Goal: Transaction & Acquisition: Subscribe to service/newsletter

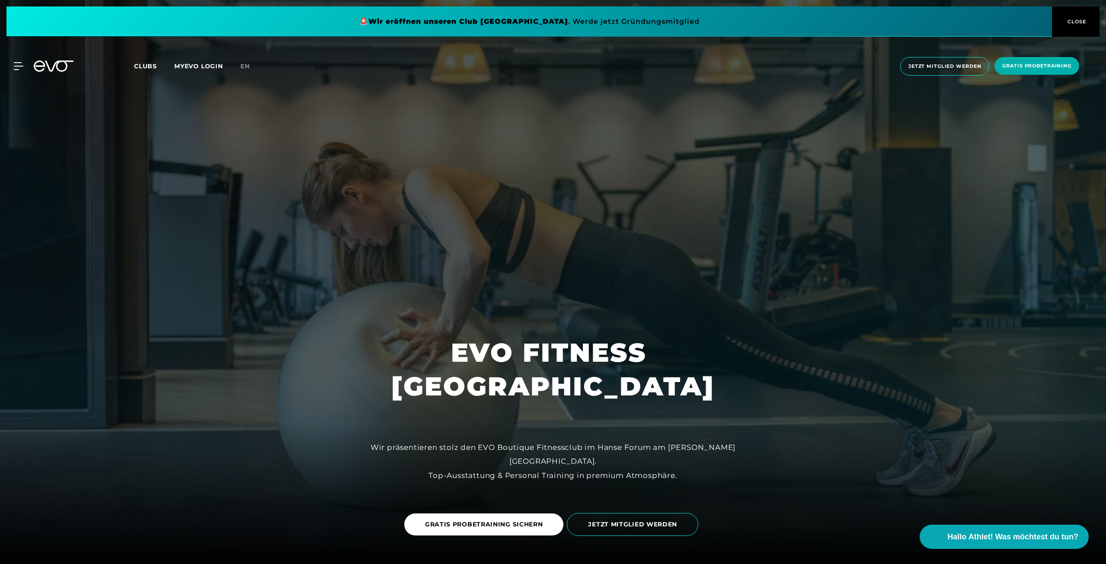
click at [151, 63] on span "Clubs" at bounding box center [145, 66] width 23 height 8
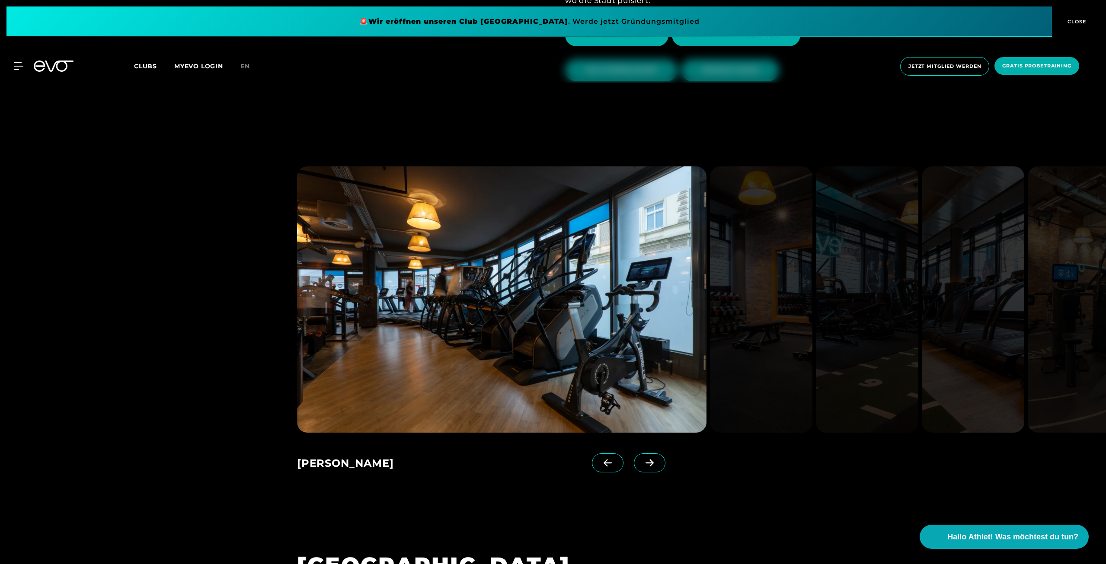
scroll to position [692, 0]
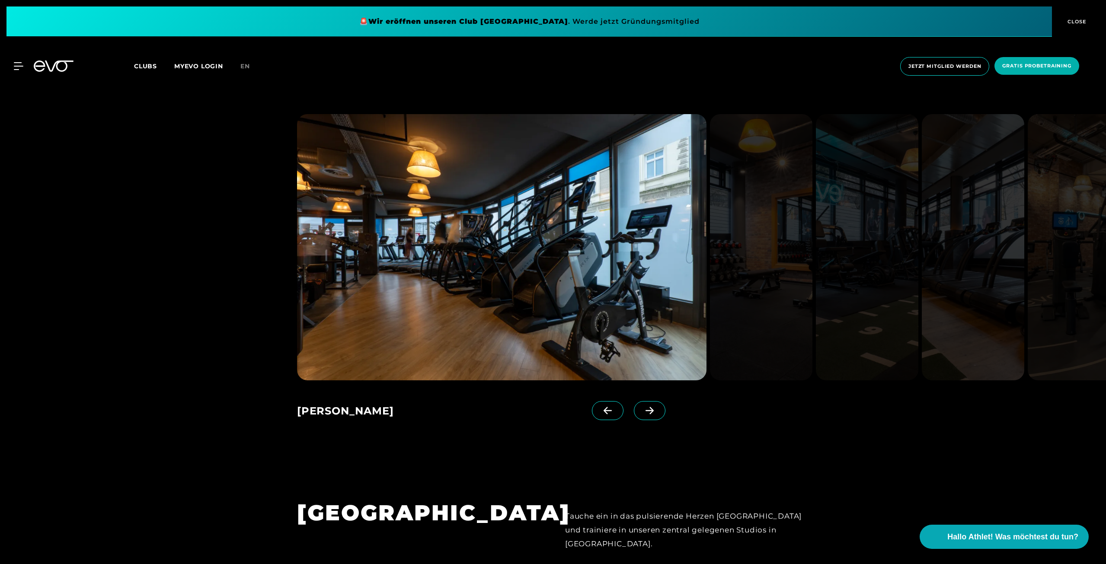
click at [641, 415] on span at bounding box center [650, 410] width 32 height 19
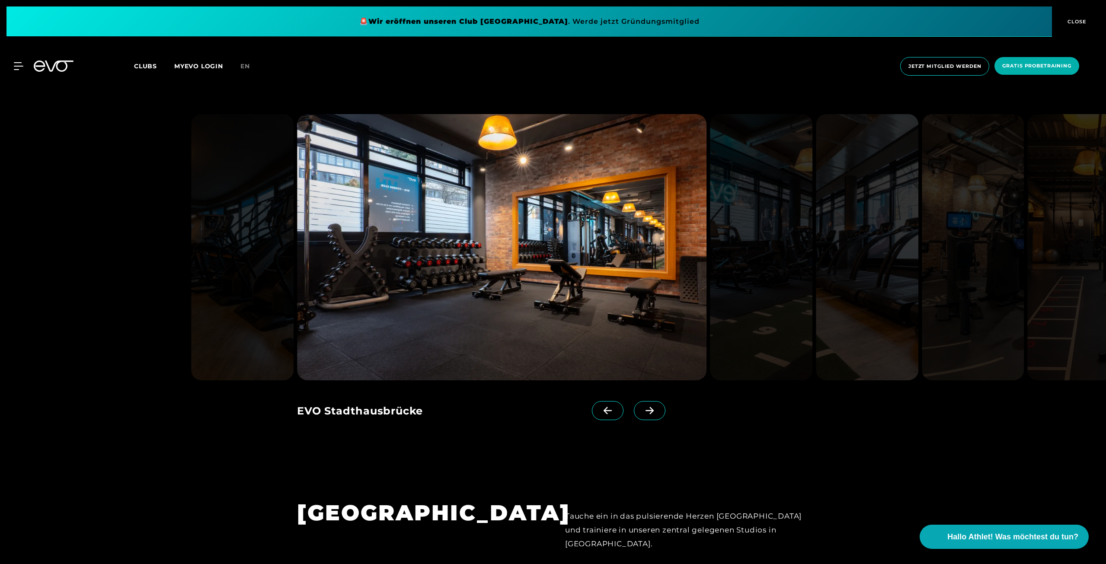
click at [641, 415] on span at bounding box center [650, 410] width 32 height 19
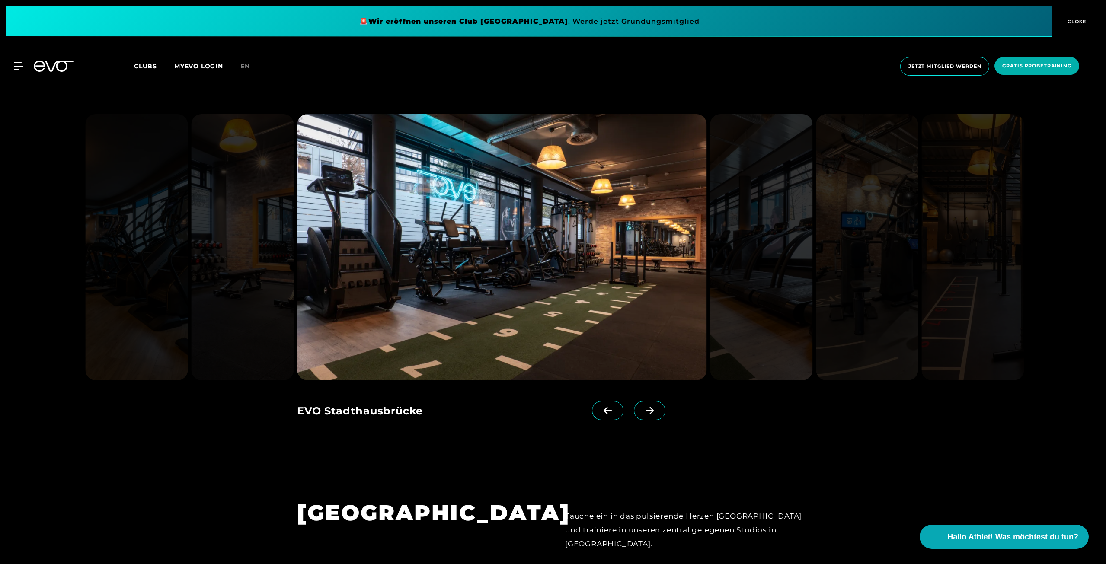
click at [641, 415] on span at bounding box center [650, 410] width 32 height 19
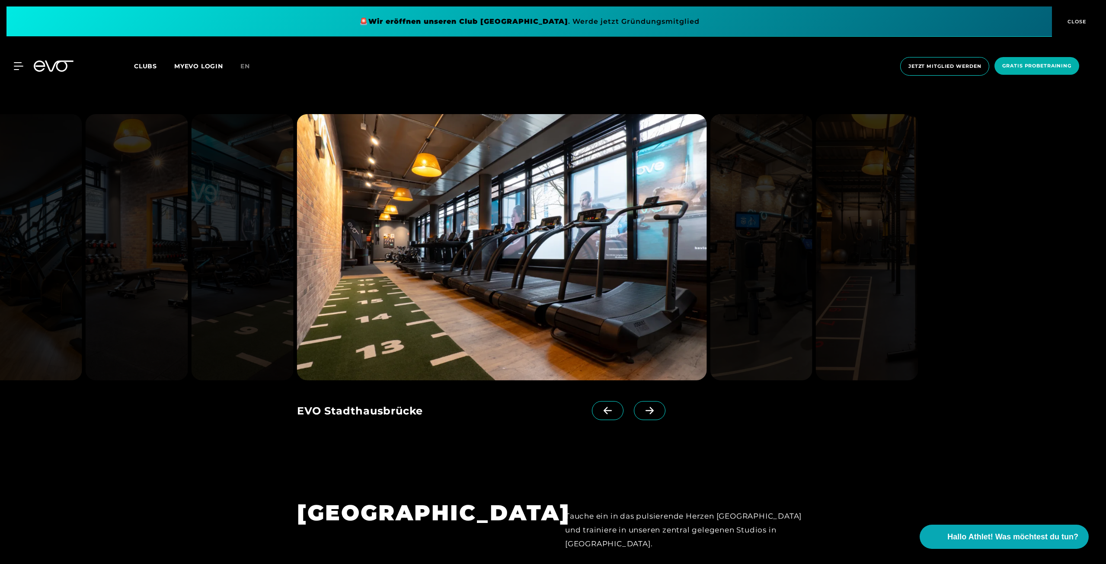
click at [641, 415] on span at bounding box center [650, 410] width 32 height 19
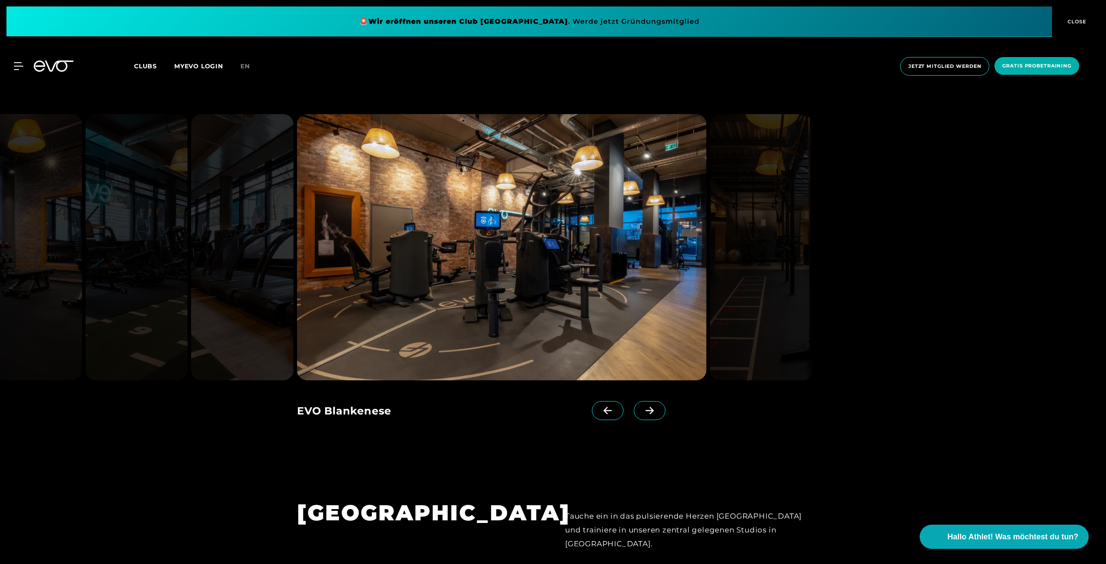
click at [641, 415] on span at bounding box center [650, 410] width 32 height 19
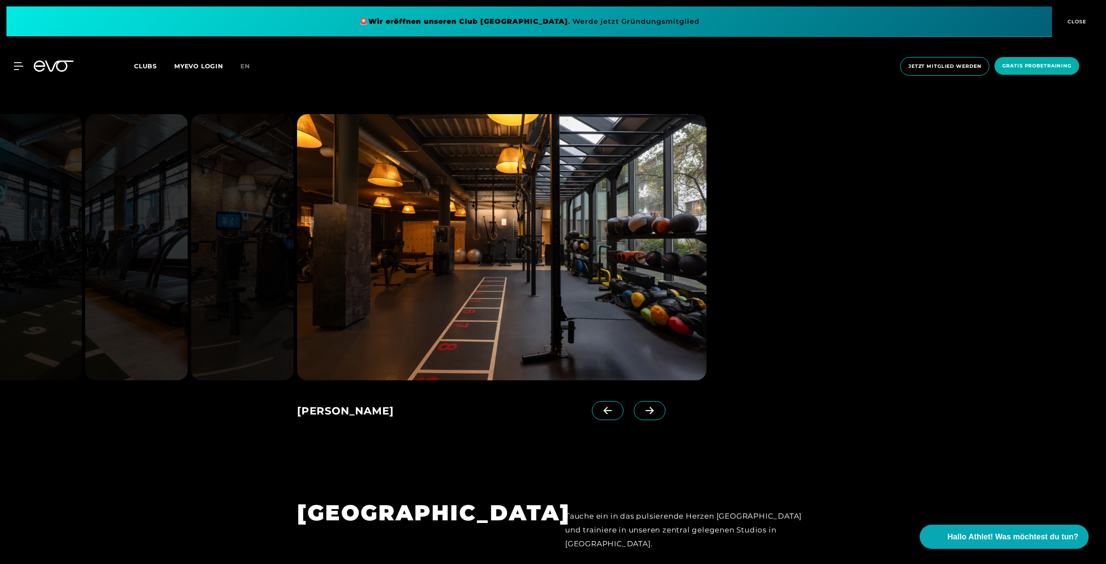
click at [641, 415] on span at bounding box center [650, 410] width 32 height 19
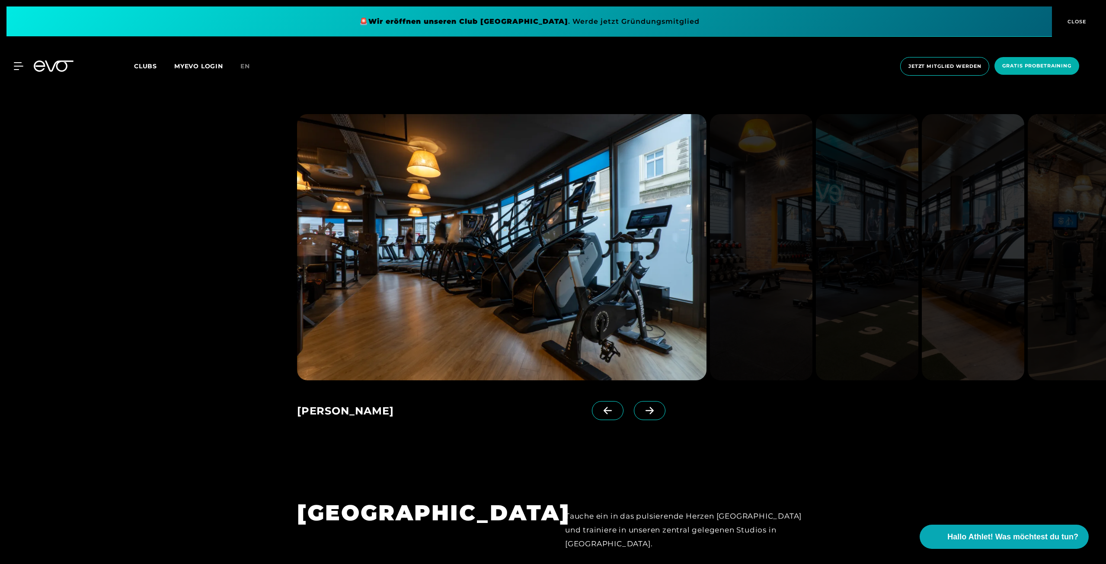
click at [641, 415] on span at bounding box center [650, 410] width 32 height 19
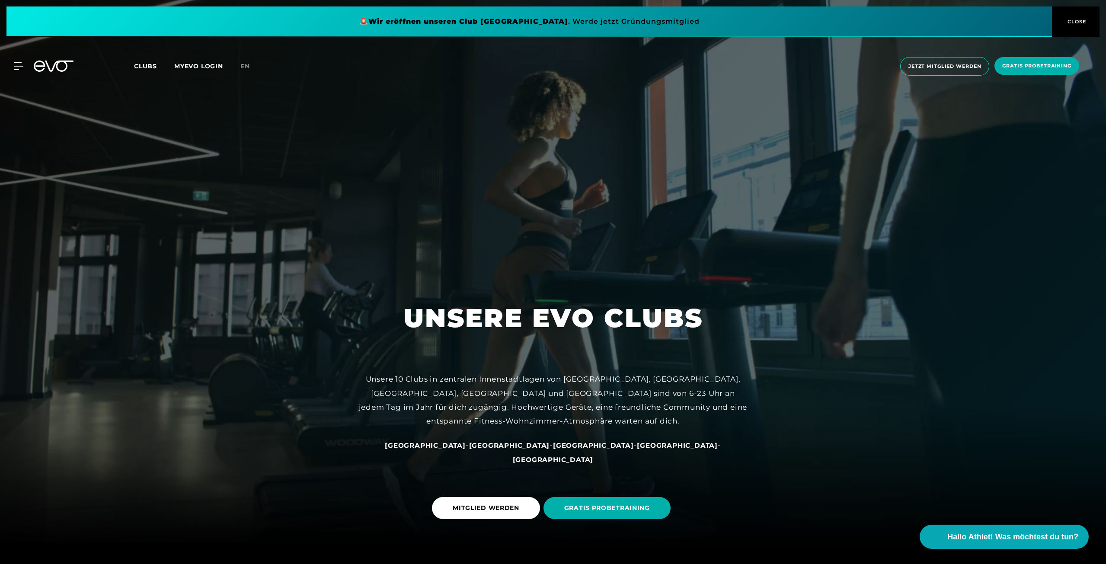
scroll to position [0, 0]
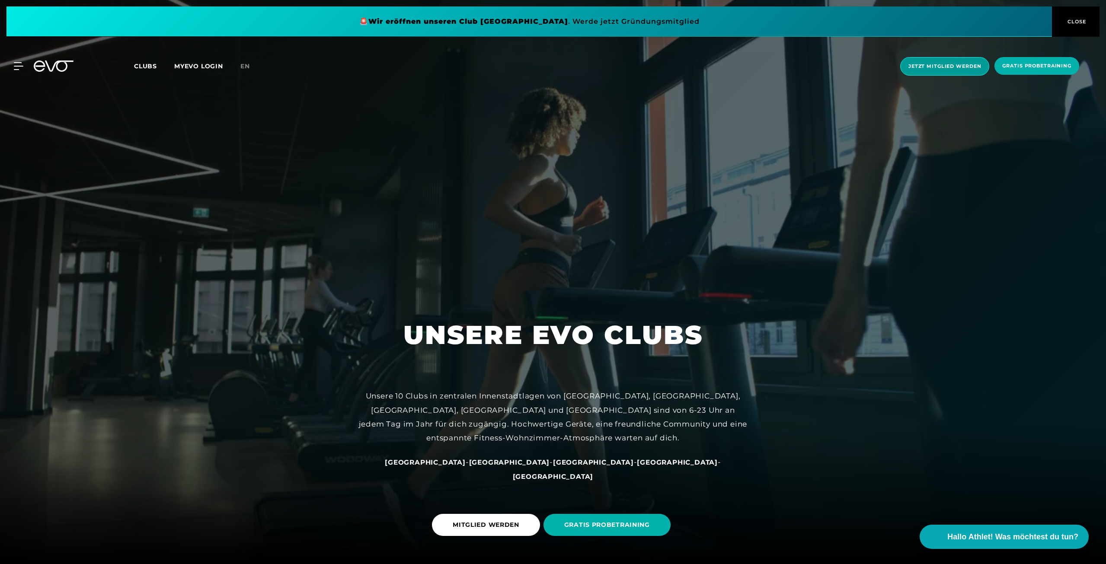
click at [954, 66] on span "Jetzt Mitglied werden" at bounding box center [944, 66] width 73 height 7
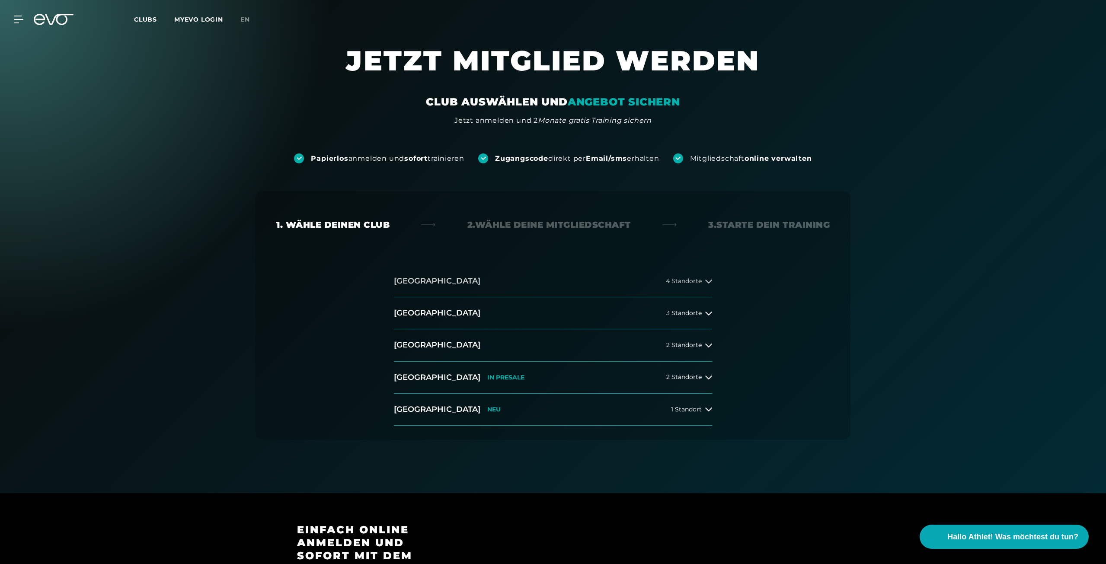
click at [708, 283] on icon at bounding box center [708, 281] width 7 height 7
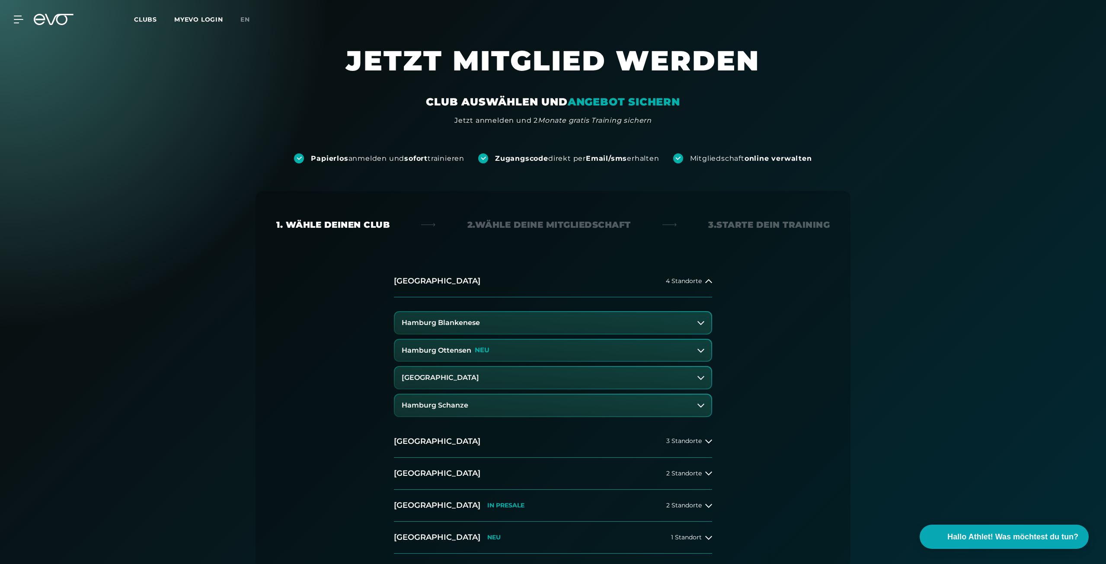
click at [437, 405] on h3 "Hamburg Schanze" at bounding box center [435, 406] width 67 height 8
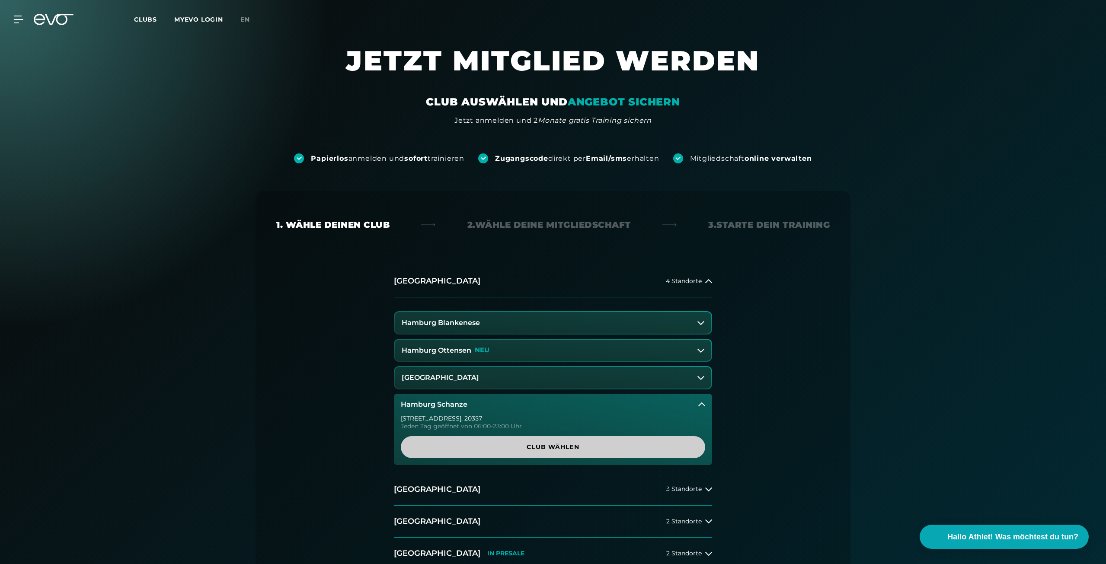
click at [562, 446] on span "Club wählen" at bounding box center [552, 447] width 263 height 9
